Goal: Information Seeking & Learning: Get advice/opinions

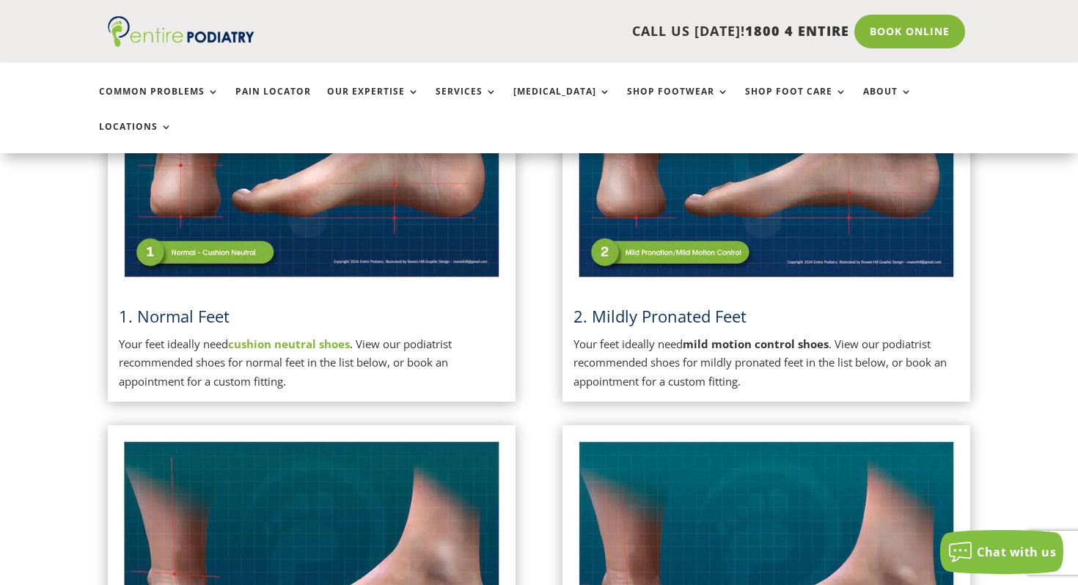
scroll to position [497, 0]
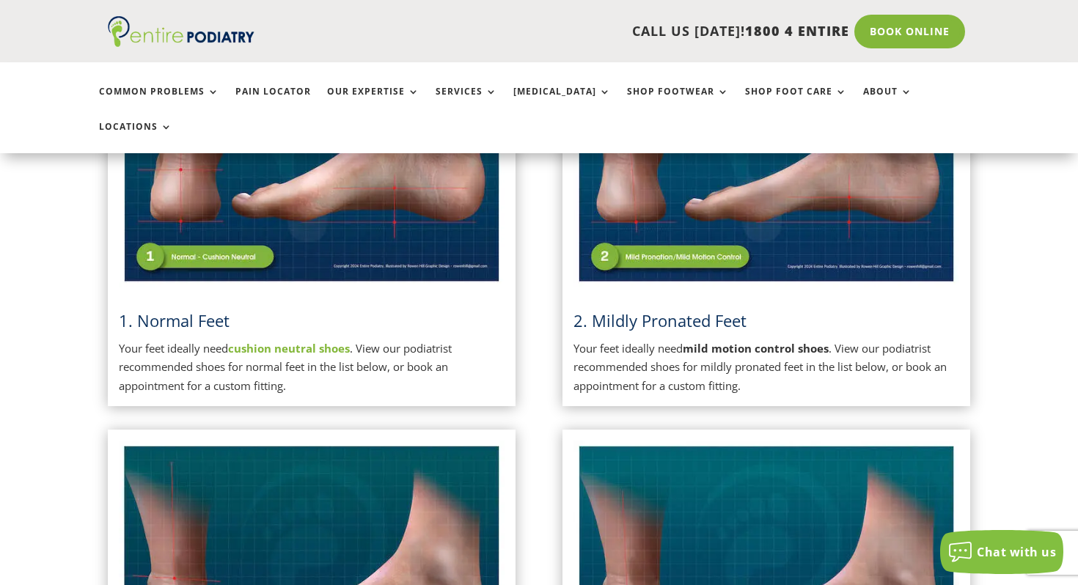
click at [612, 310] on span "2. Mildly Pronated Feet" at bounding box center [660, 321] width 173 height 22
click at [649, 232] on img at bounding box center [767, 151] width 386 height 272
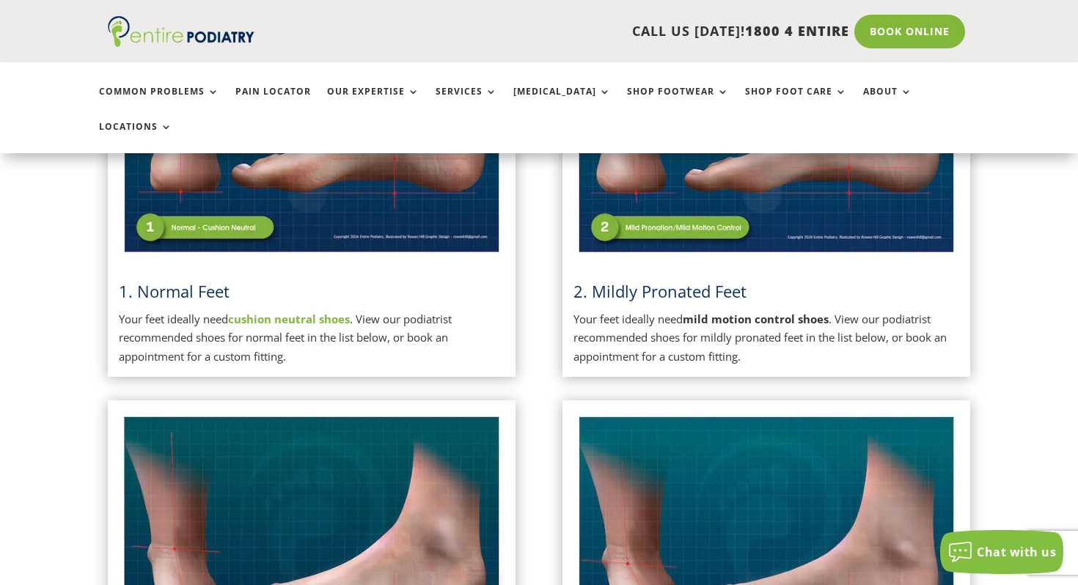
click at [653, 280] on span "2. Mildly Pronated Feet" at bounding box center [660, 291] width 173 height 22
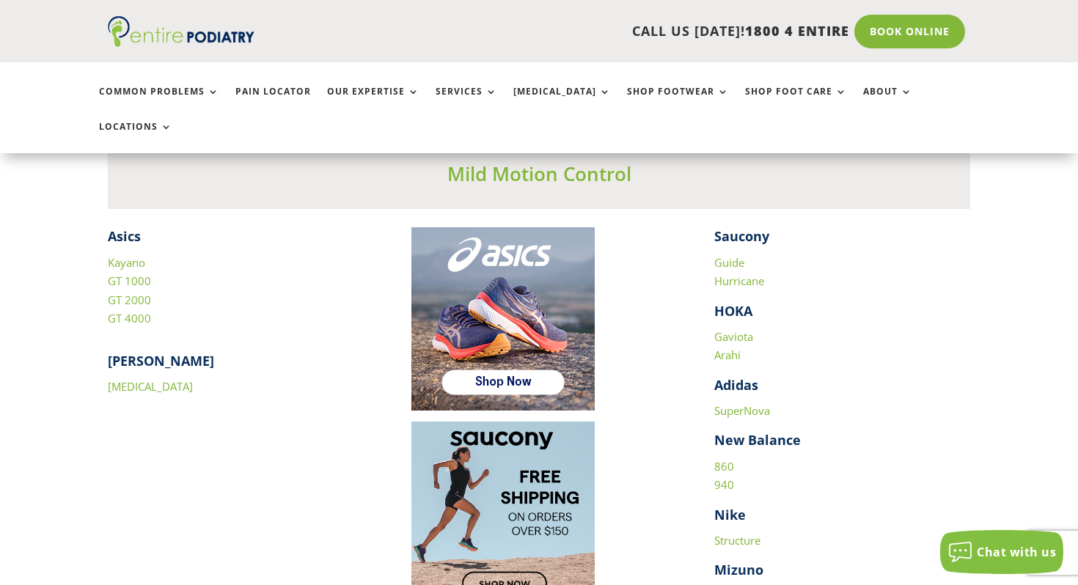
scroll to position [2007, 0]
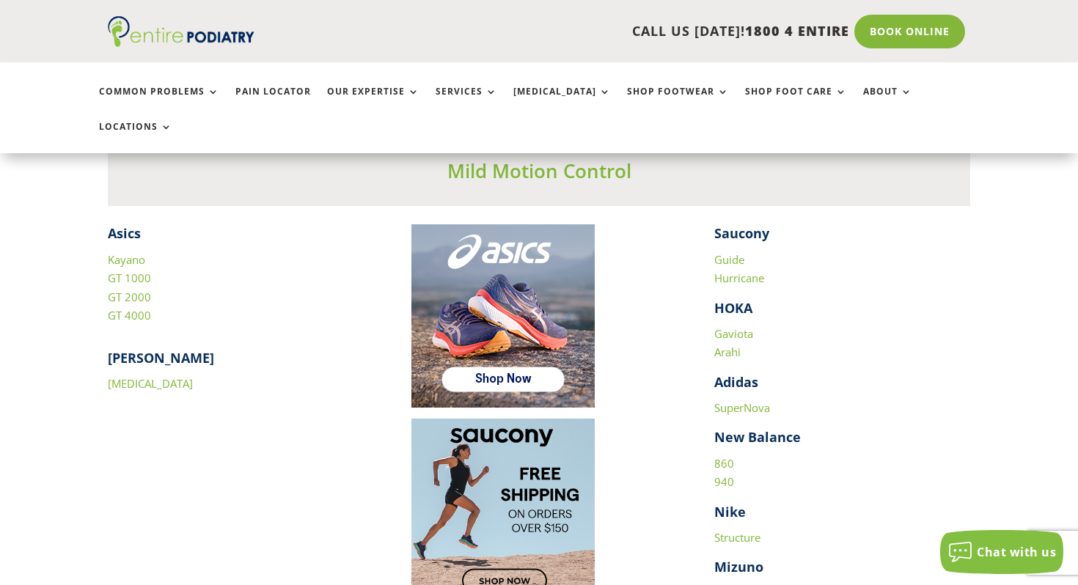
click at [725, 456] on link "860" at bounding box center [724, 463] width 20 height 15
click at [728, 475] on link "940" at bounding box center [724, 482] width 20 height 15
click at [726, 475] on link "940" at bounding box center [724, 482] width 20 height 15
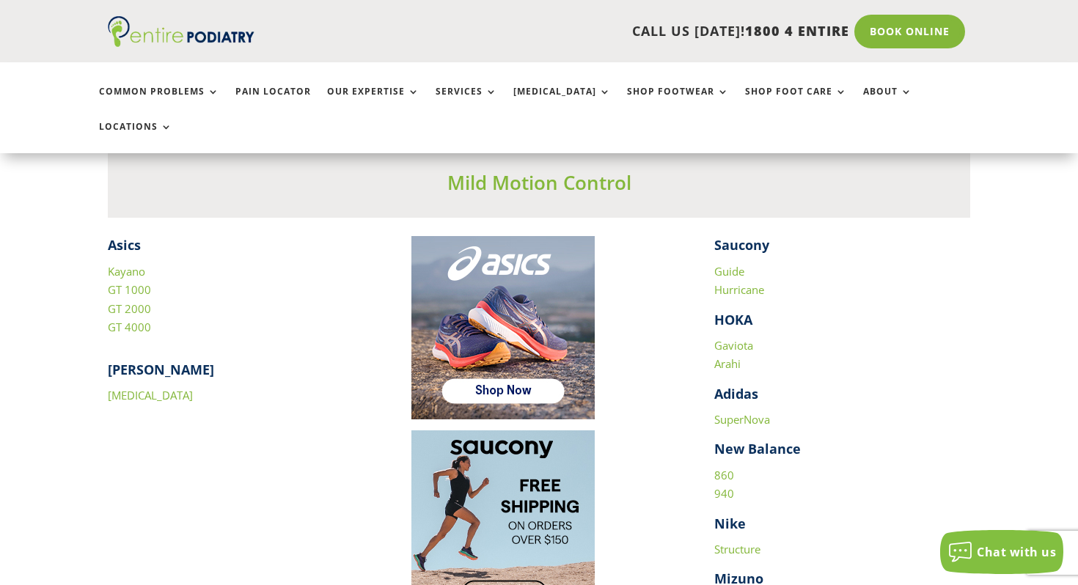
scroll to position [1991, 0]
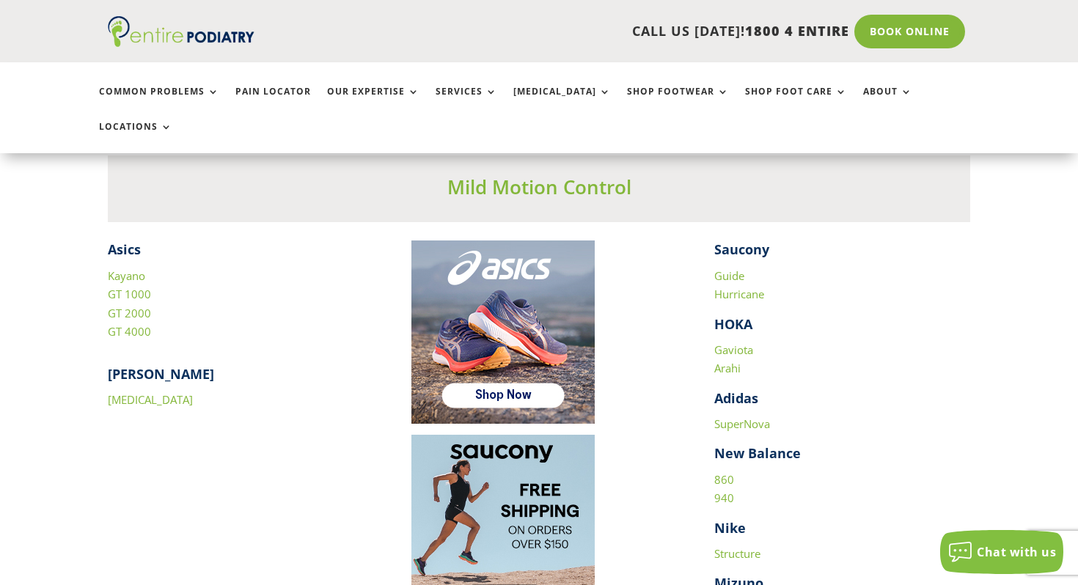
click at [739, 343] on link "Gaviota" at bounding box center [733, 350] width 39 height 15
click at [727, 268] on link "Guide" at bounding box center [729, 275] width 30 height 15
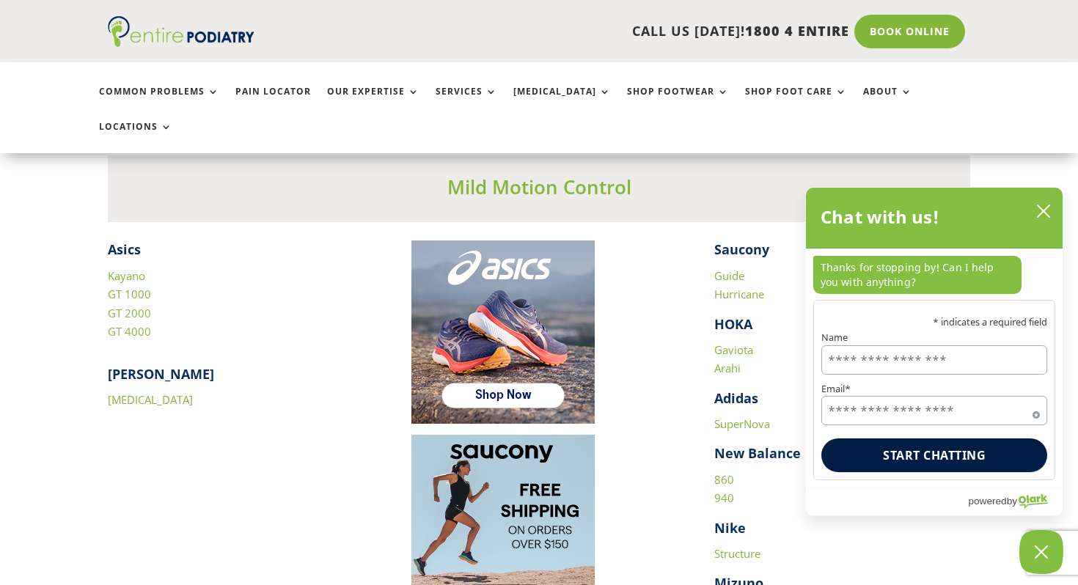
scroll to position [2016, 0]
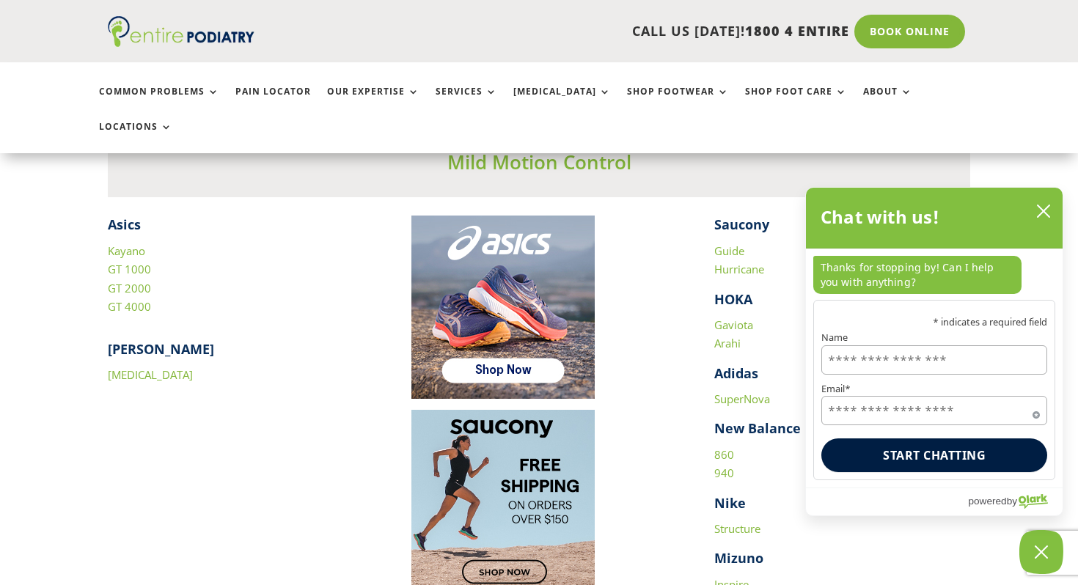
click at [727, 521] on link "Structure" at bounding box center [737, 528] width 46 height 15
click at [727, 447] on link "860" at bounding box center [724, 454] width 20 height 15
click at [731, 466] on link "940" at bounding box center [724, 473] width 20 height 15
